Goal: Register for event/course

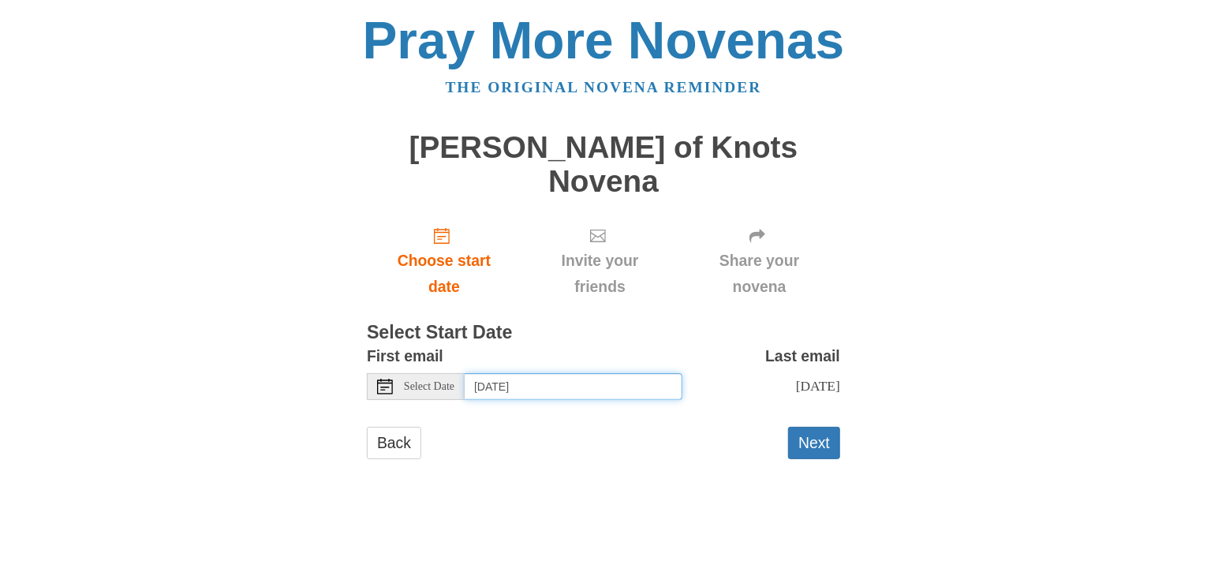
click at [629, 373] on input "[DATE]" at bounding box center [574, 386] width 218 height 27
click at [812, 427] on button "Next" at bounding box center [814, 443] width 52 height 32
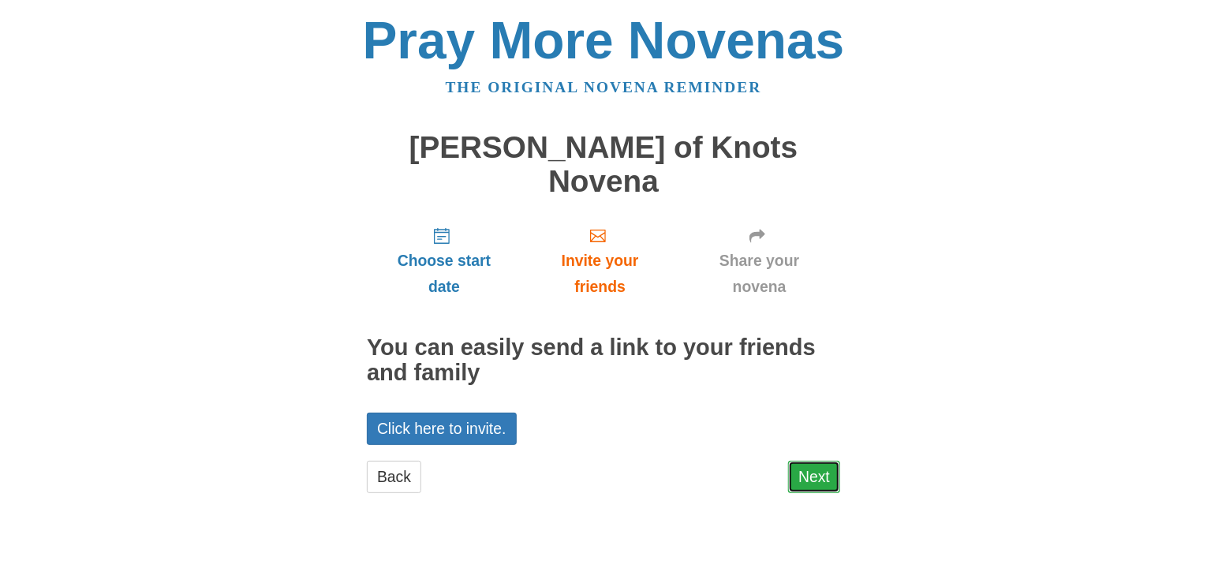
click at [816, 461] on link "Next" at bounding box center [814, 477] width 52 height 32
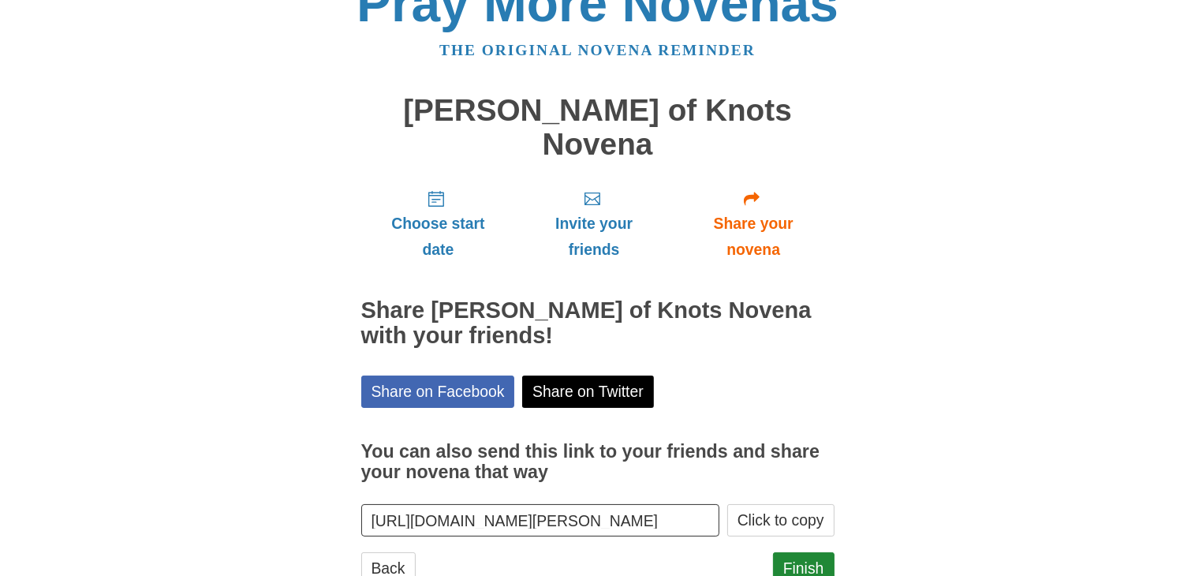
scroll to position [57, 0]
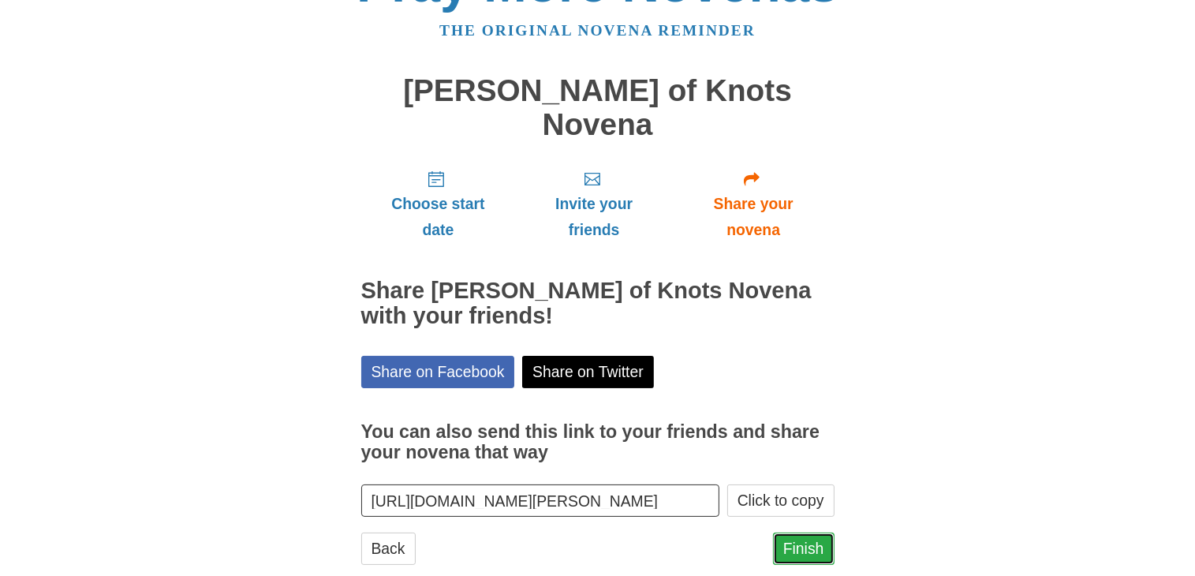
click at [820, 532] on link "Finish" at bounding box center [804, 548] width 62 height 32
